Goal: Information Seeking & Learning: Learn about a topic

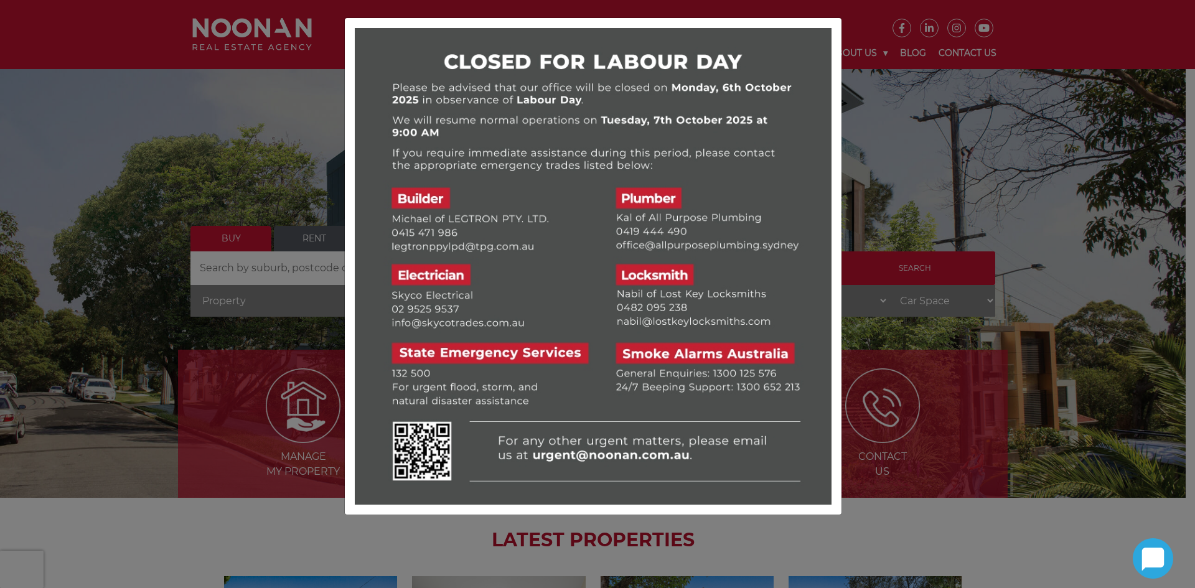
click at [900, 219] on div at bounding box center [597, 294] width 1195 height 588
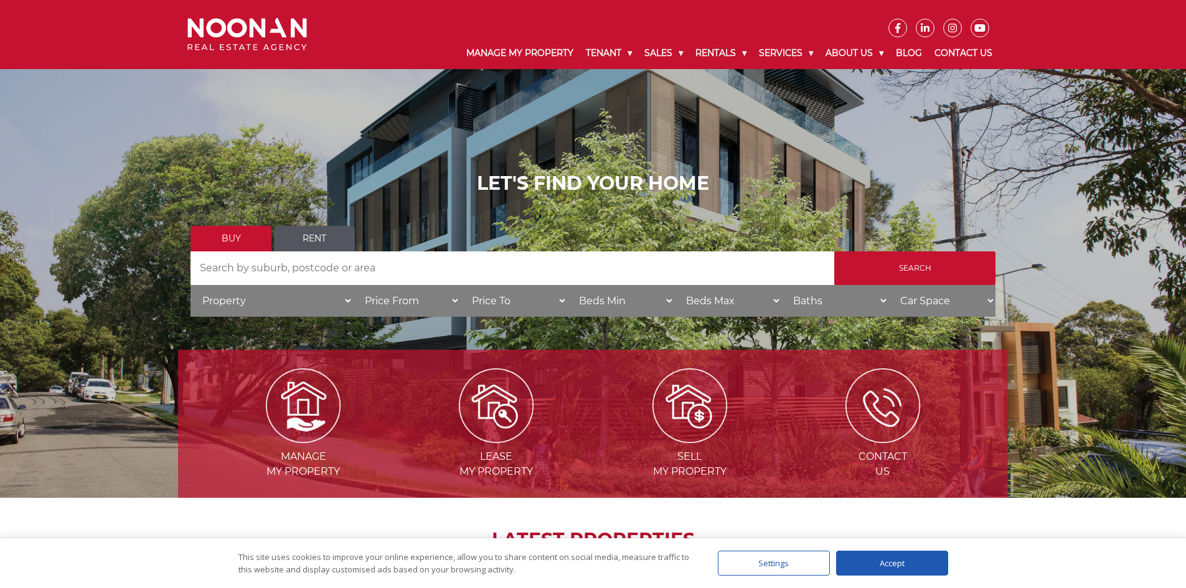
click at [327, 235] on link "Rent" at bounding box center [314, 239] width 81 height 26
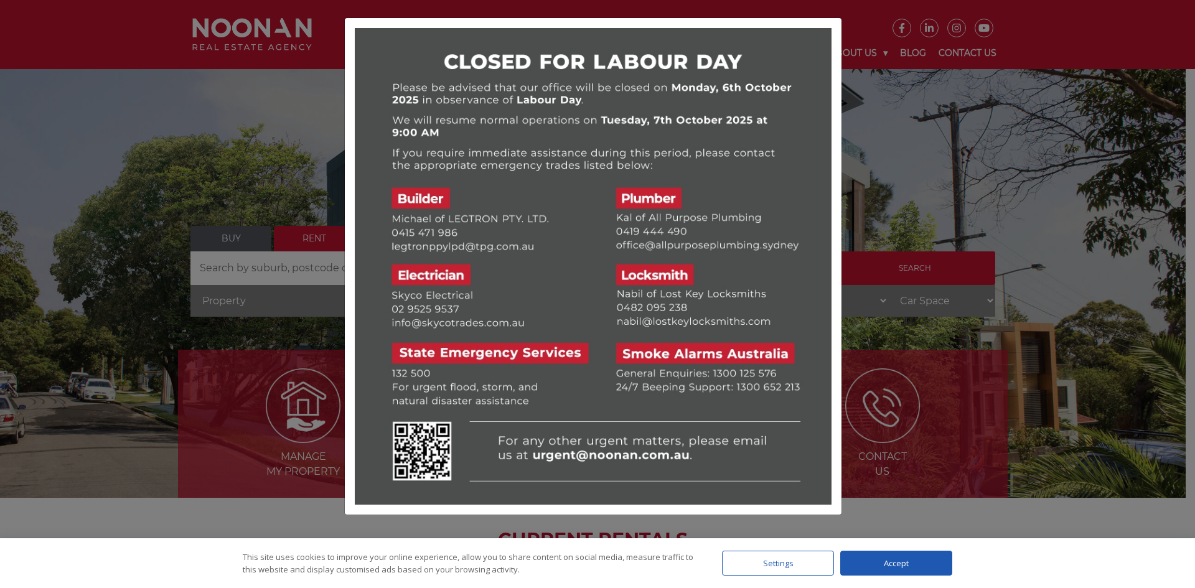
click at [1170, 101] on div at bounding box center [597, 294] width 1195 height 588
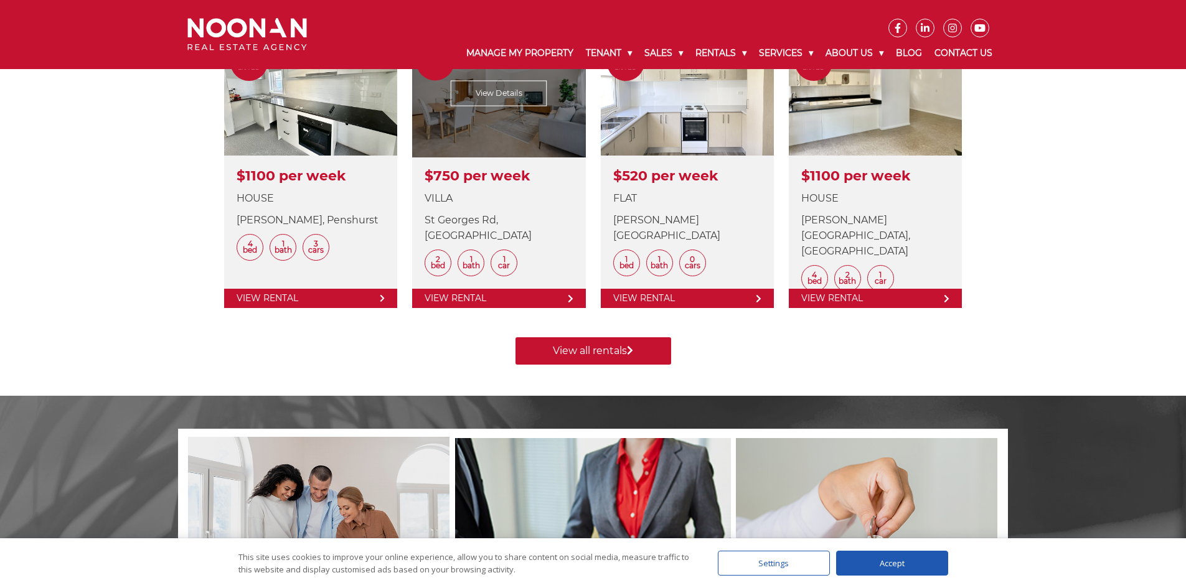
scroll to position [545, 0]
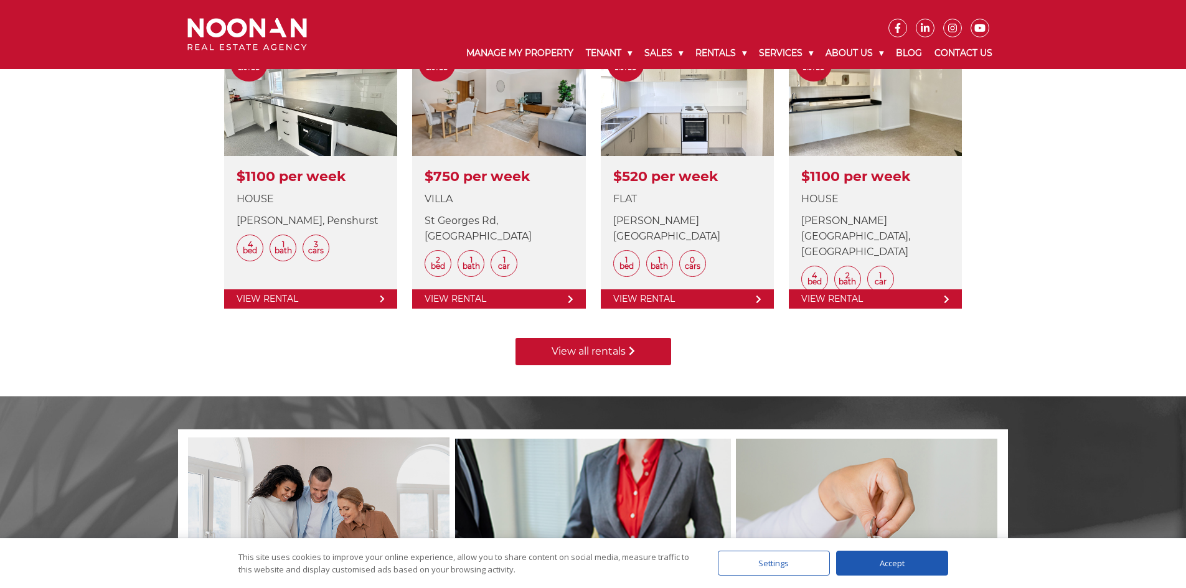
click at [583, 351] on link "View all rentals" at bounding box center [593, 351] width 156 height 27
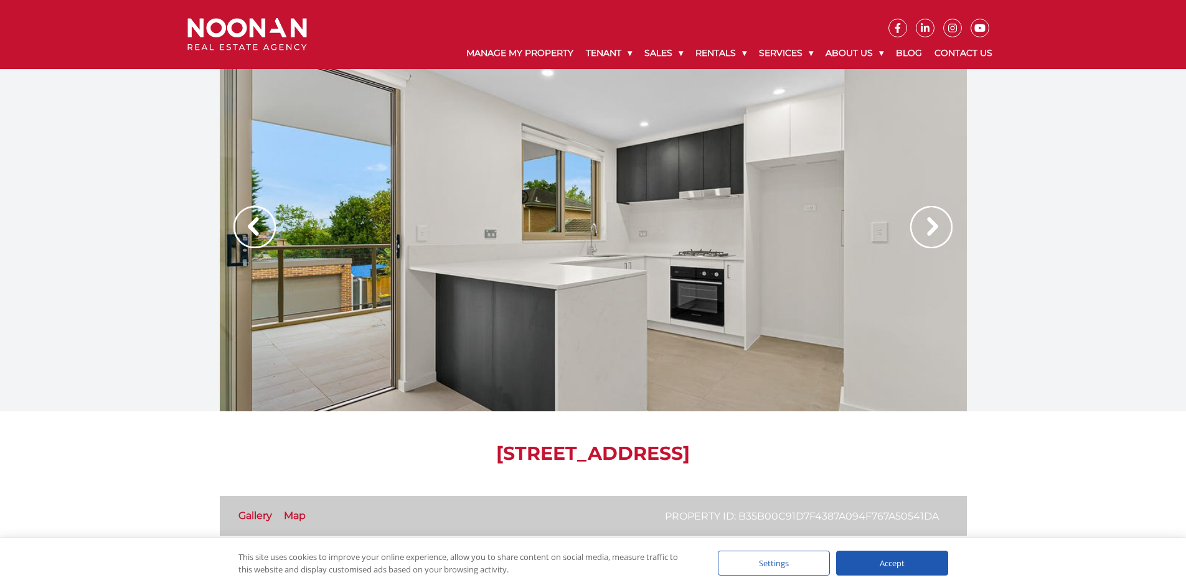
click at [566, 291] on div at bounding box center [593, 240] width 747 height 342
click at [673, 308] on div at bounding box center [593, 240] width 747 height 342
click at [938, 231] on img at bounding box center [931, 227] width 42 height 42
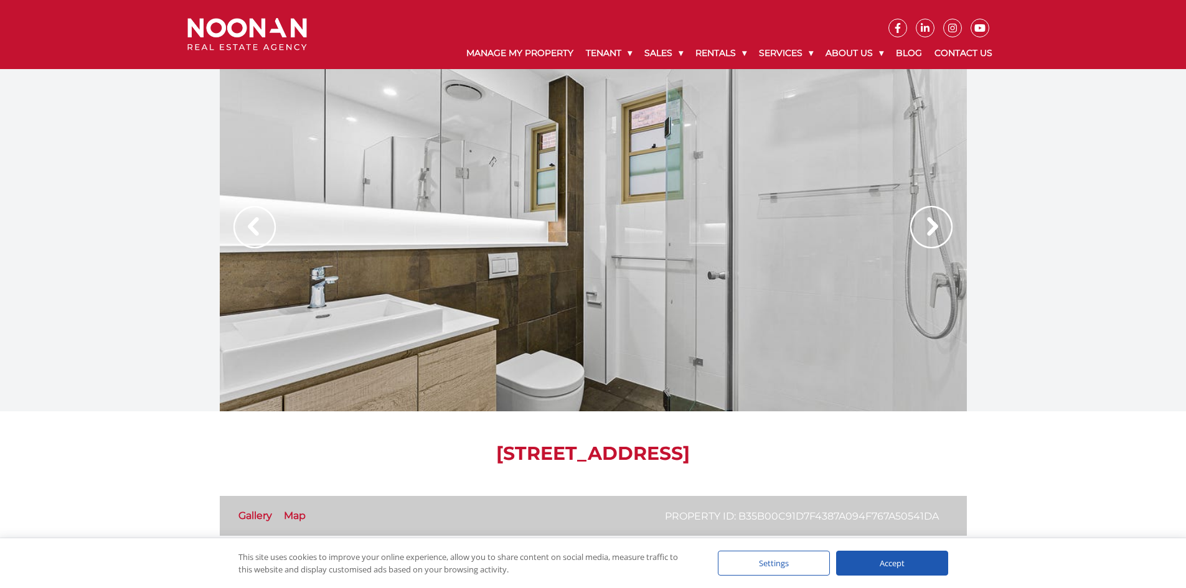
click at [1152, 258] on div at bounding box center [593, 240] width 1186 height 342
click at [925, 230] on img at bounding box center [931, 227] width 42 height 42
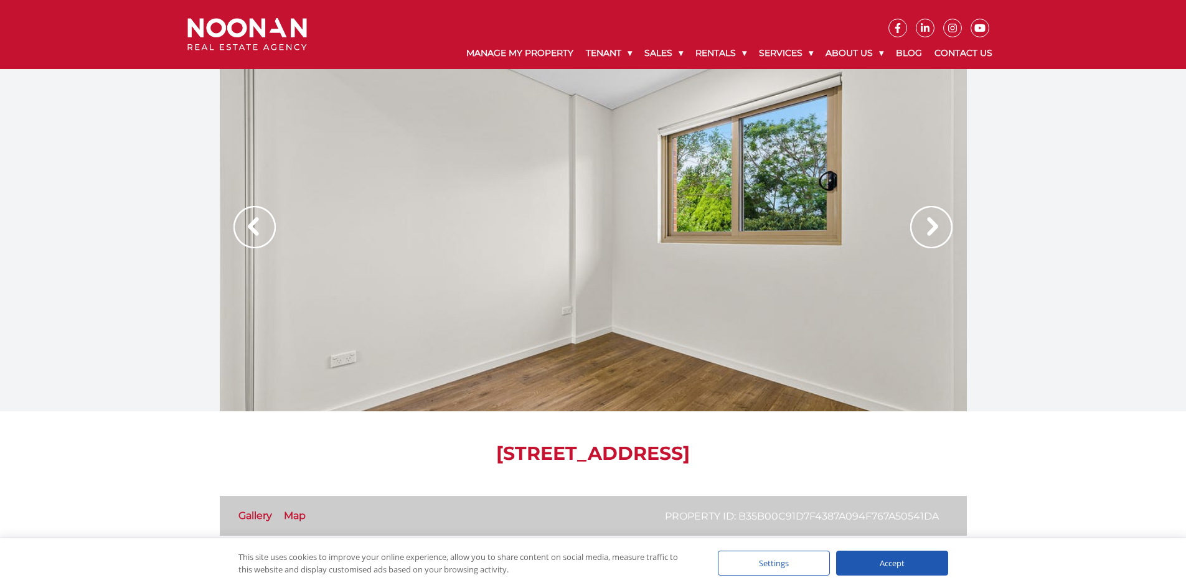
click at [925, 230] on img at bounding box center [931, 227] width 42 height 42
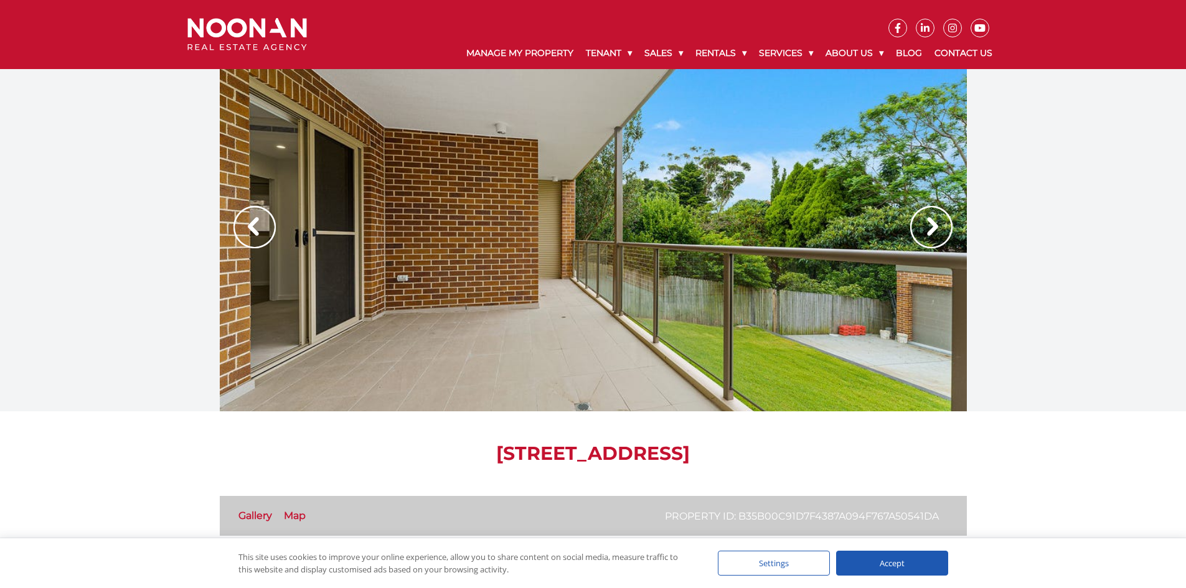
click at [925, 230] on img at bounding box center [931, 227] width 42 height 42
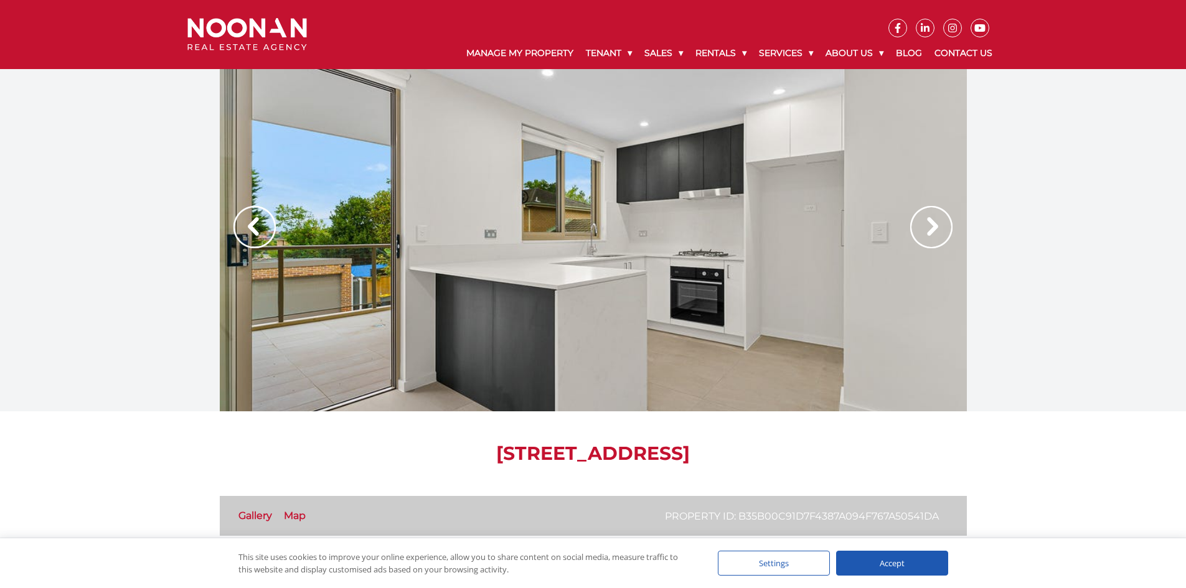
click at [925, 230] on img at bounding box center [931, 227] width 42 height 42
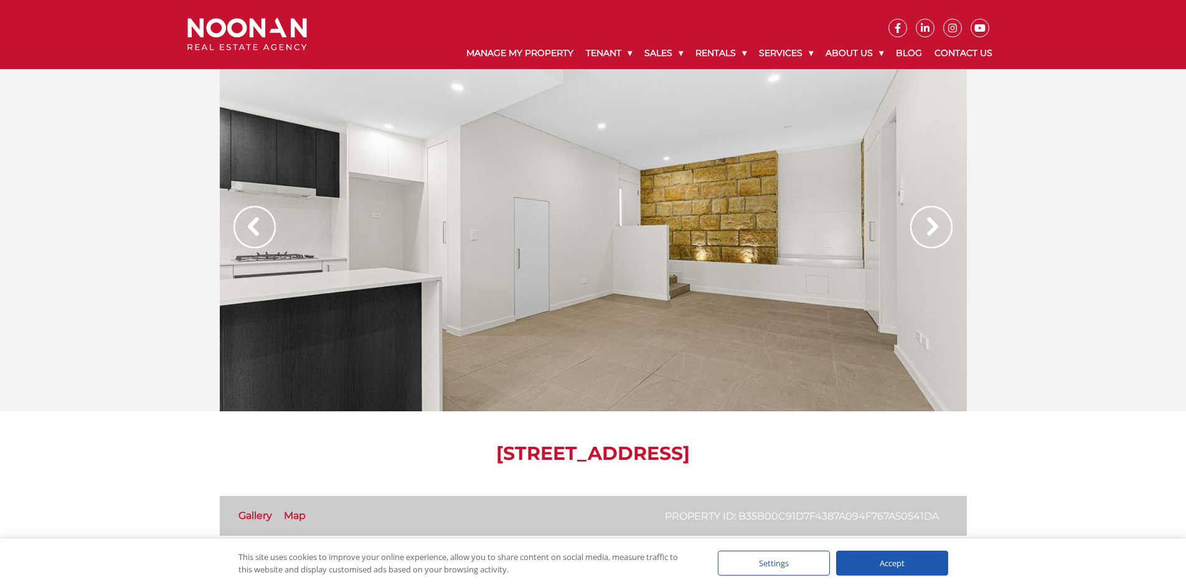
click at [925, 230] on img at bounding box center [931, 227] width 42 height 42
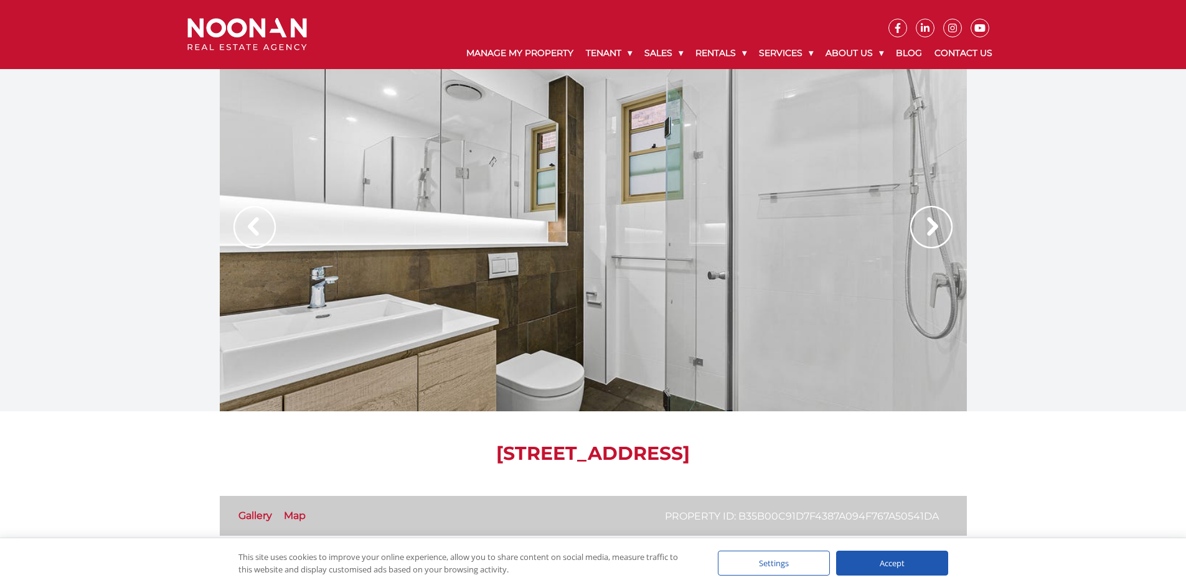
click at [246, 227] on img at bounding box center [254, 227] width 42 height 42
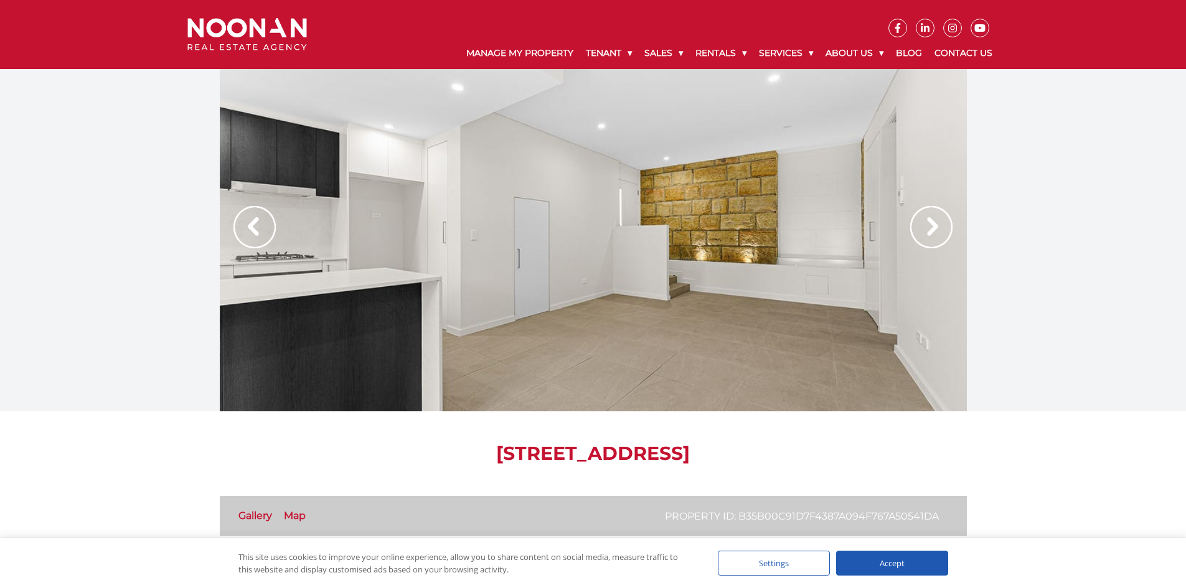
click at [931, 236] on img at bounding box center [931, 227] width 42 height 42
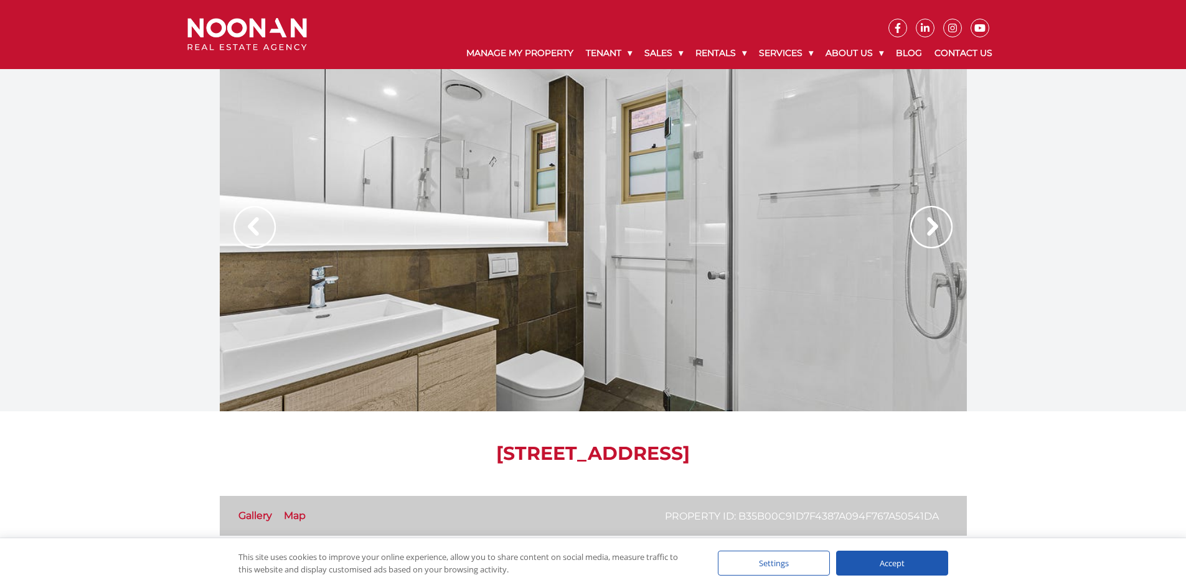
click at [931, 236] on img at bounding box center [931, 227] width 42 height 42
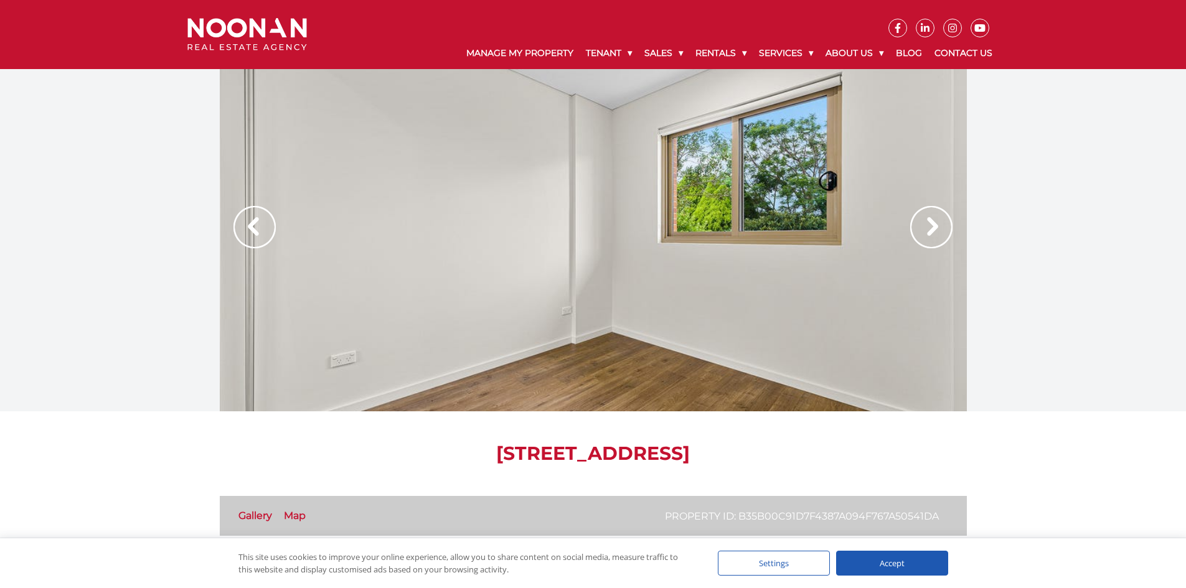
click at [931, 236] on img at bounding box center [931, 227] width 42 height 42
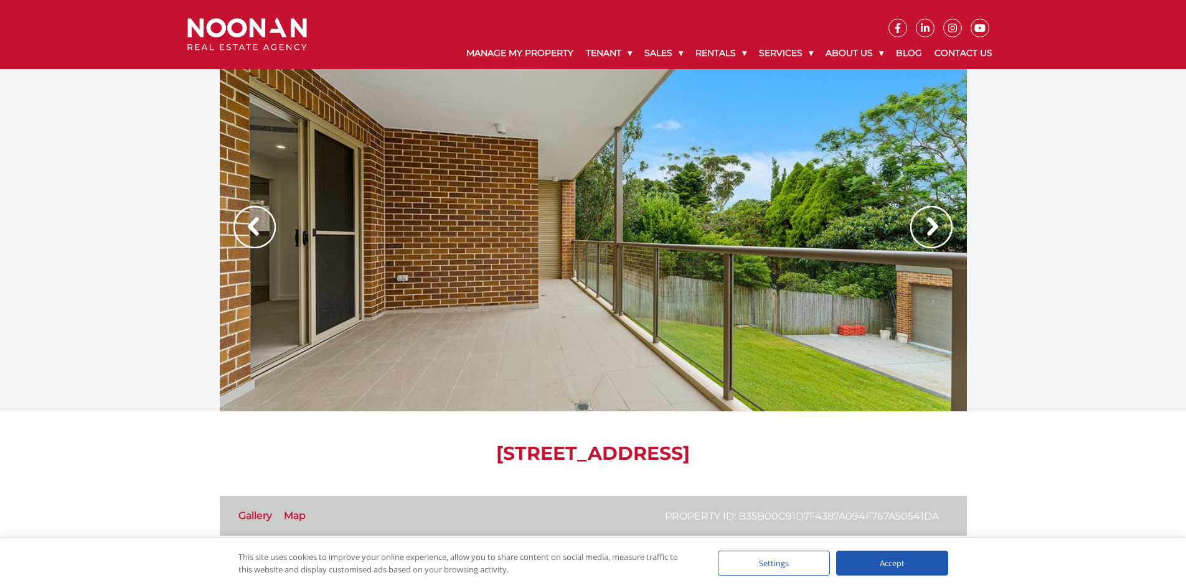
click at [931, 236] on img at bounding box center [931, 227] width 42 height 42
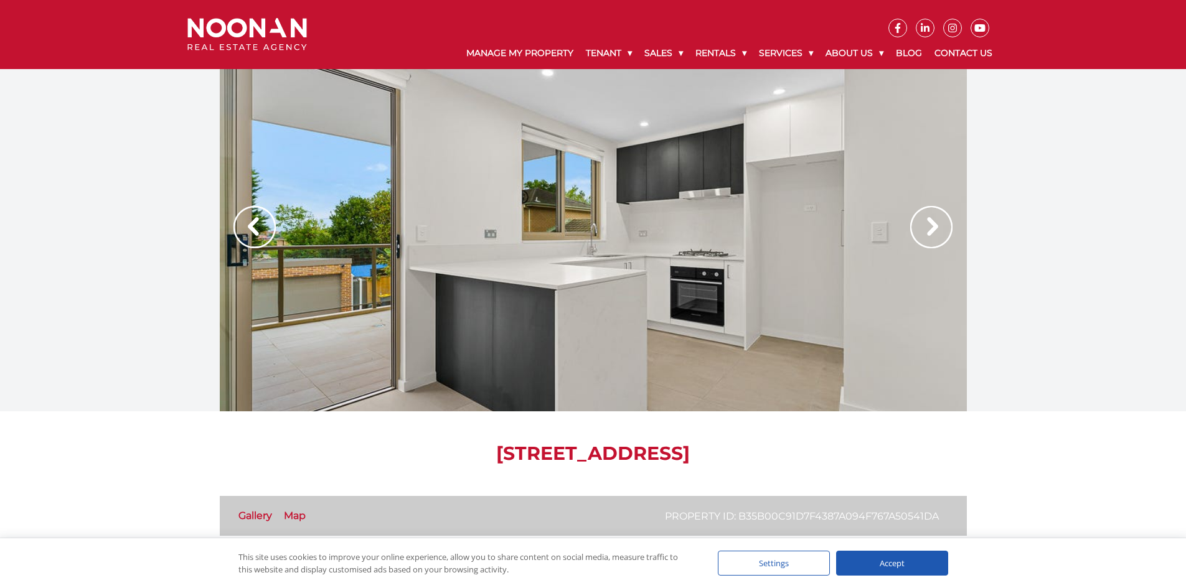
click at [931, 236] on img at bounding box center [931, 227] width 42 height 42
